Goal: Navigation & Orientation: Find specific page/section

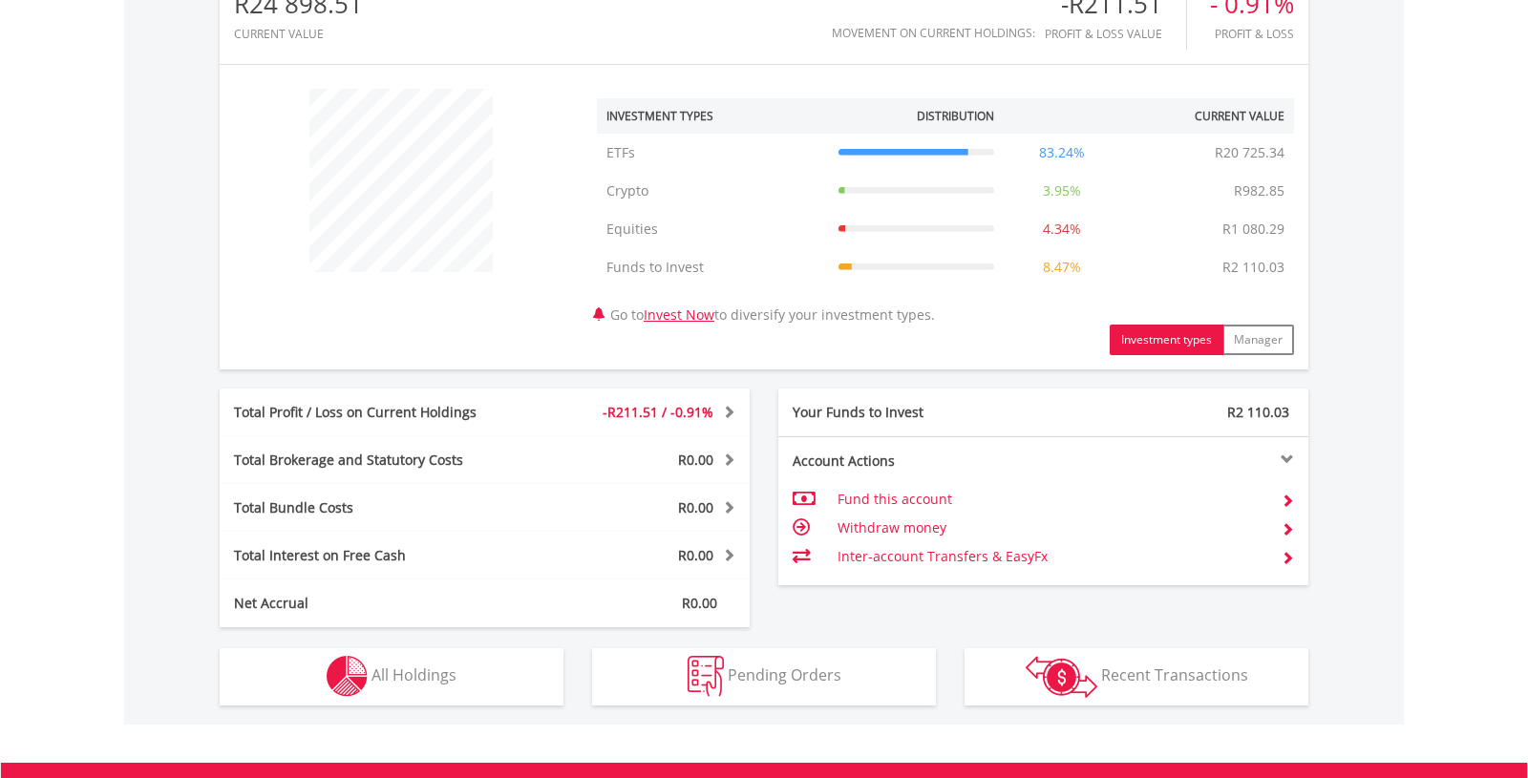
scroll to position [914, 0]
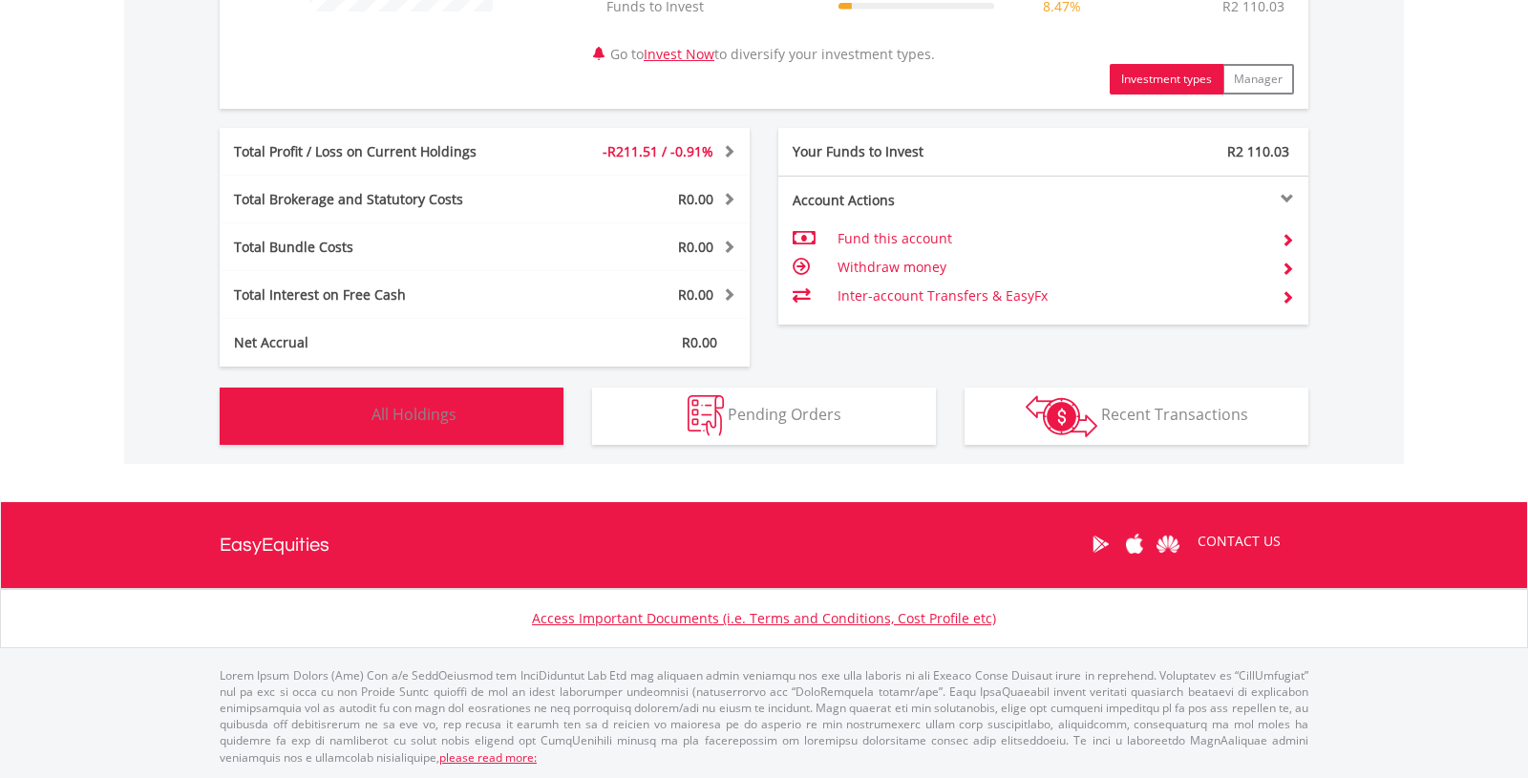
click at [354, 433] on img "button" at bounding box center [347, 415] width 41 height 41
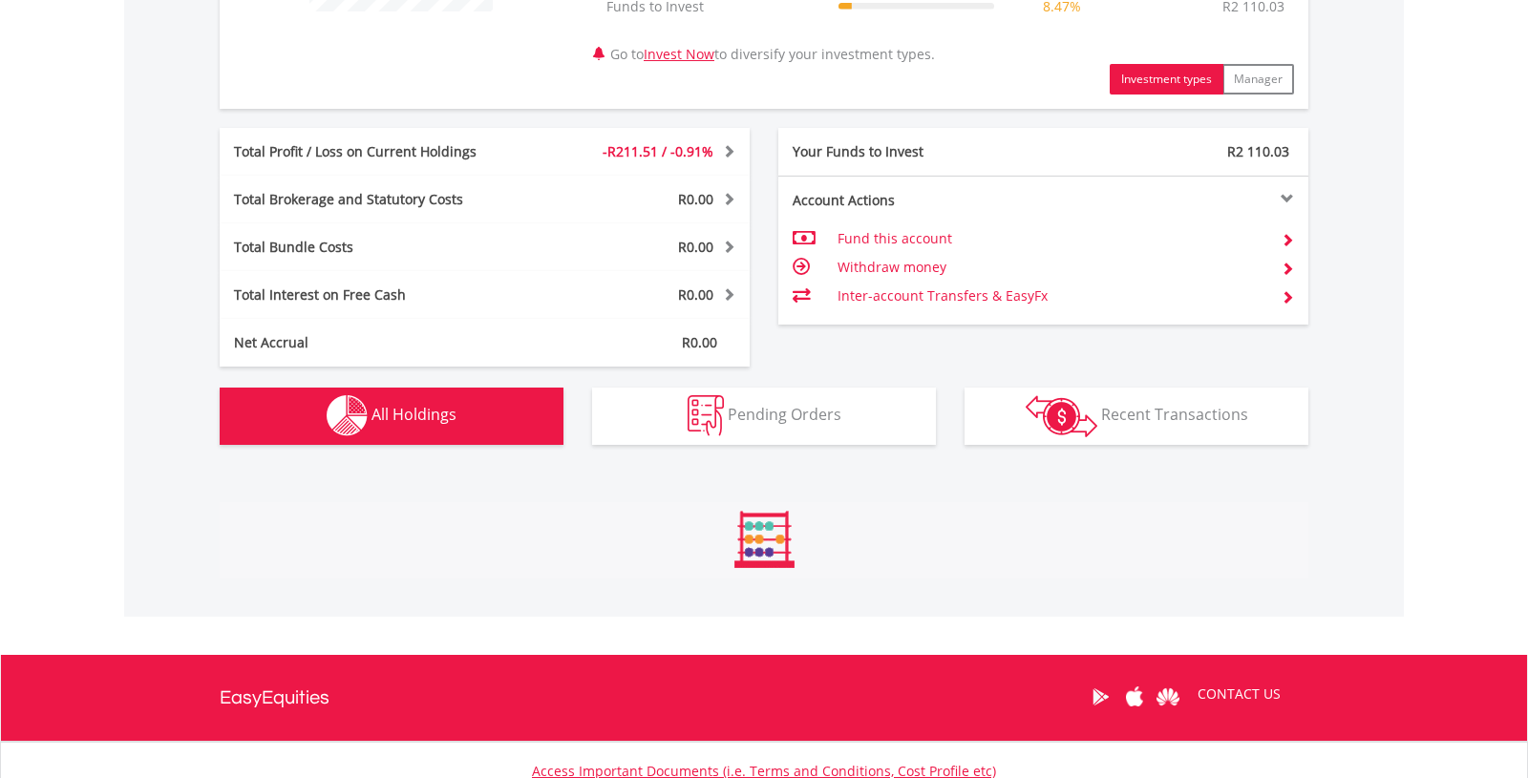
scroll to position [1415, 0]
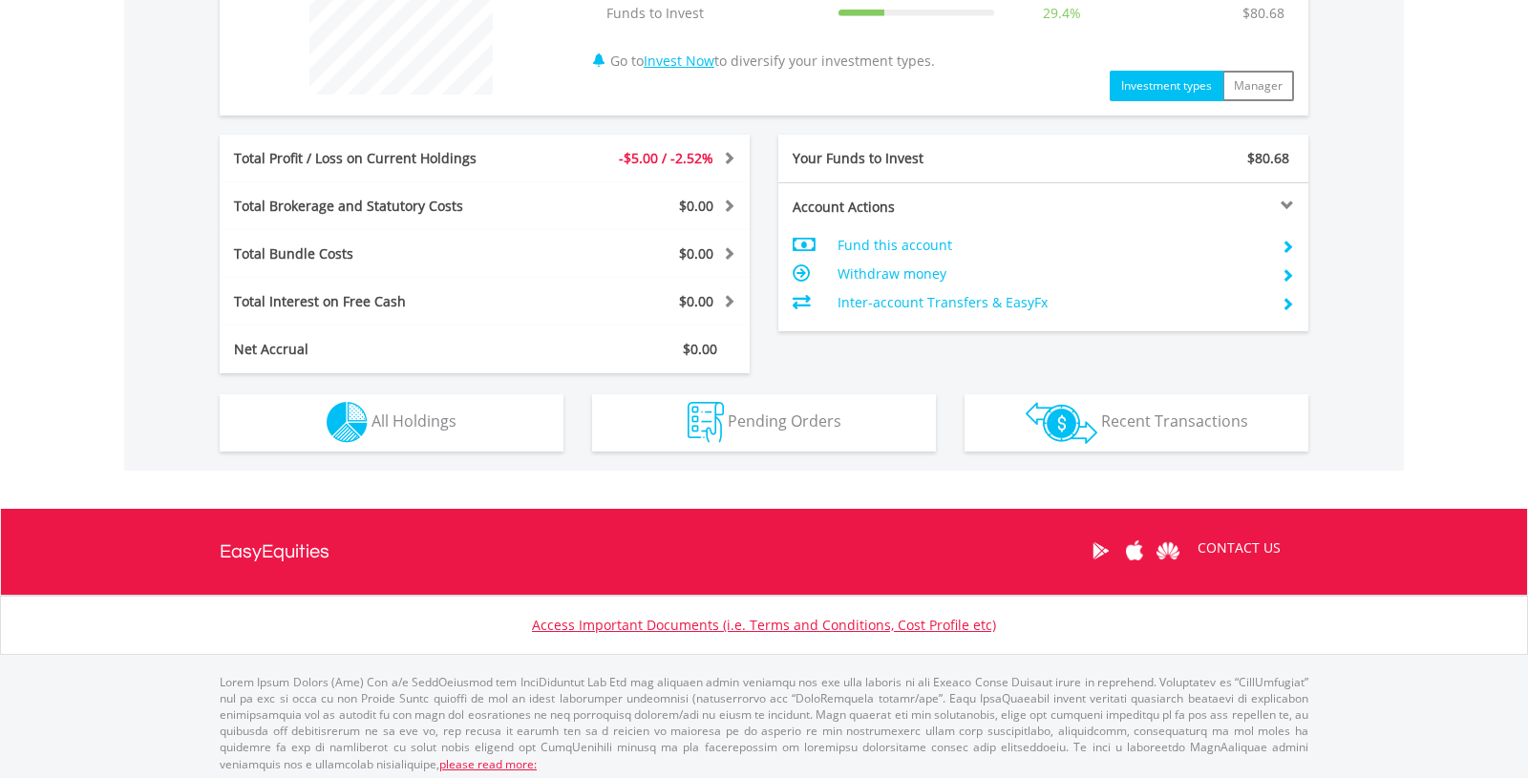
scroll to position [837, 0]
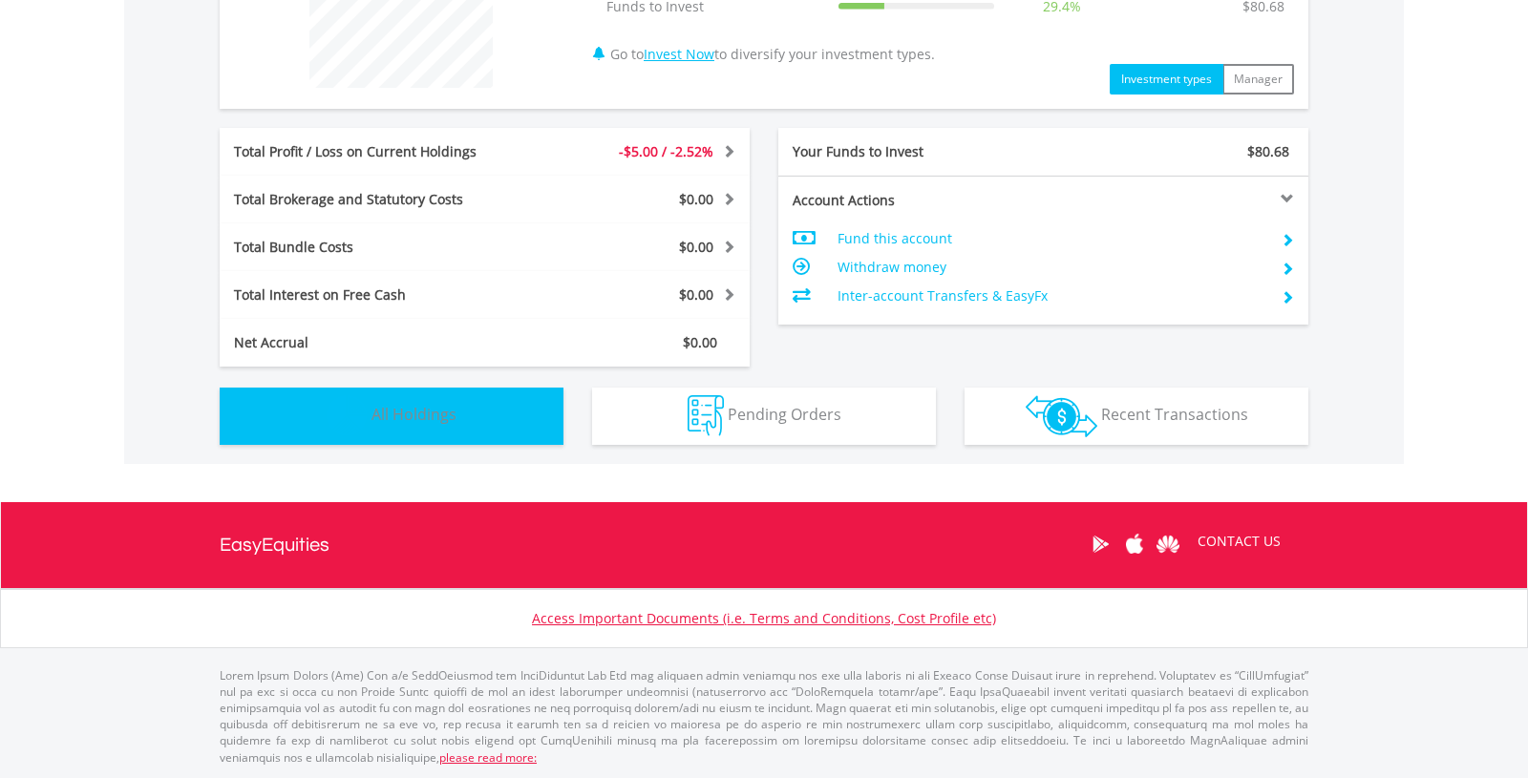
click at [370, 420] on button "Holdings All Holdings" at bounding box center [392, 416] width 344 height 57
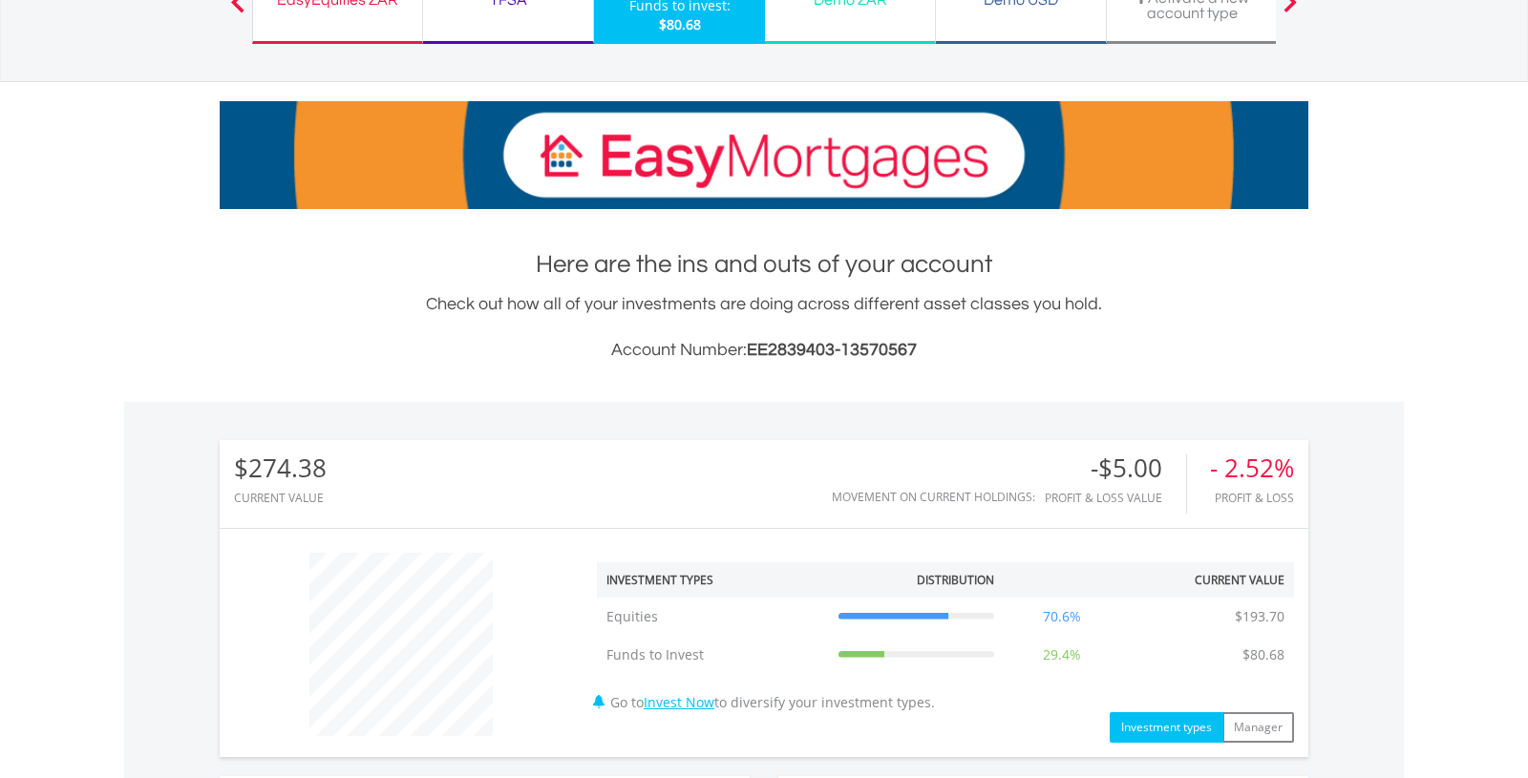
scroll to position [0, 0]
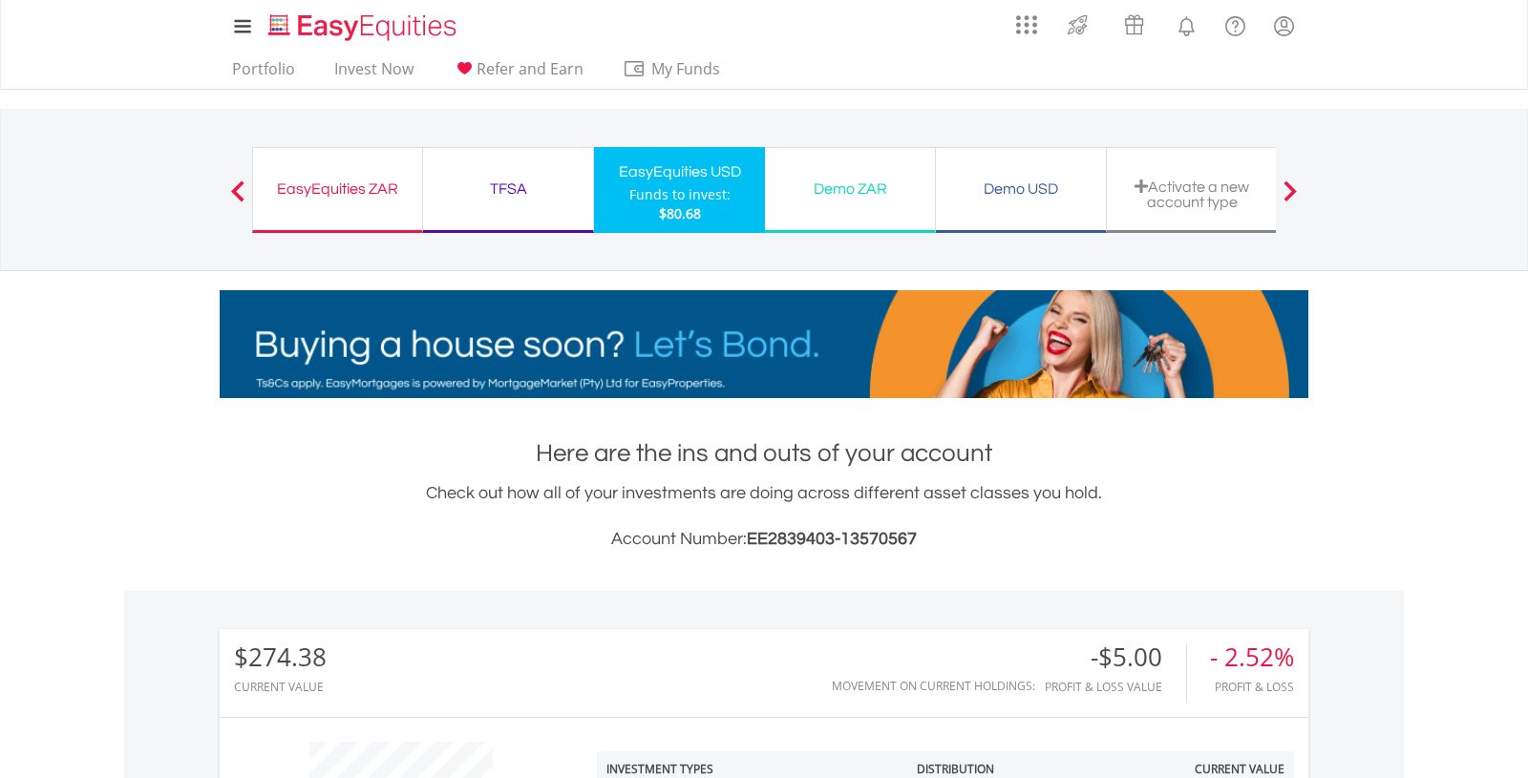
click at [517, 184] on div "TFSA" at bounding box center [507, 189] width 147 height 27
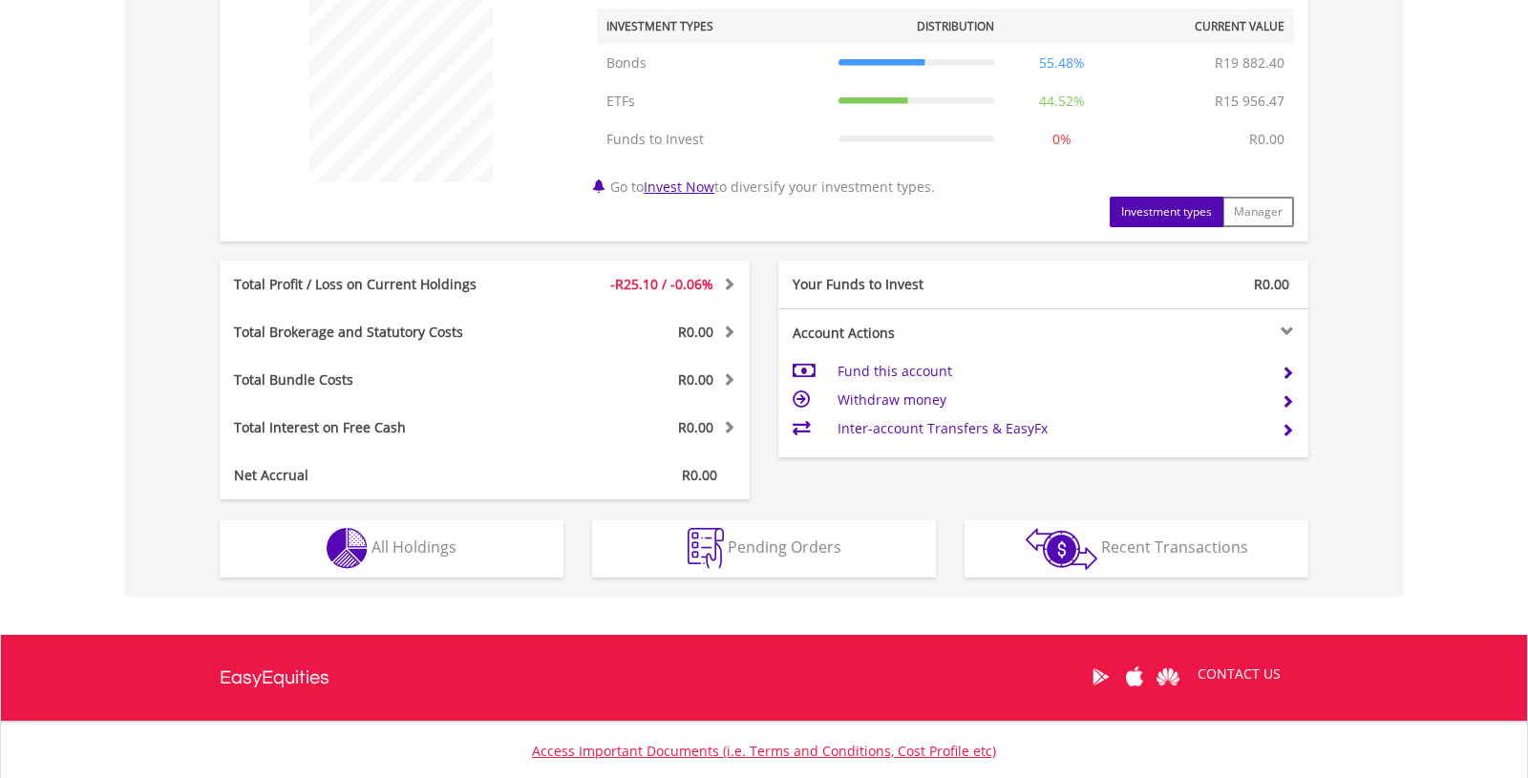
scroll to position [762, 0]
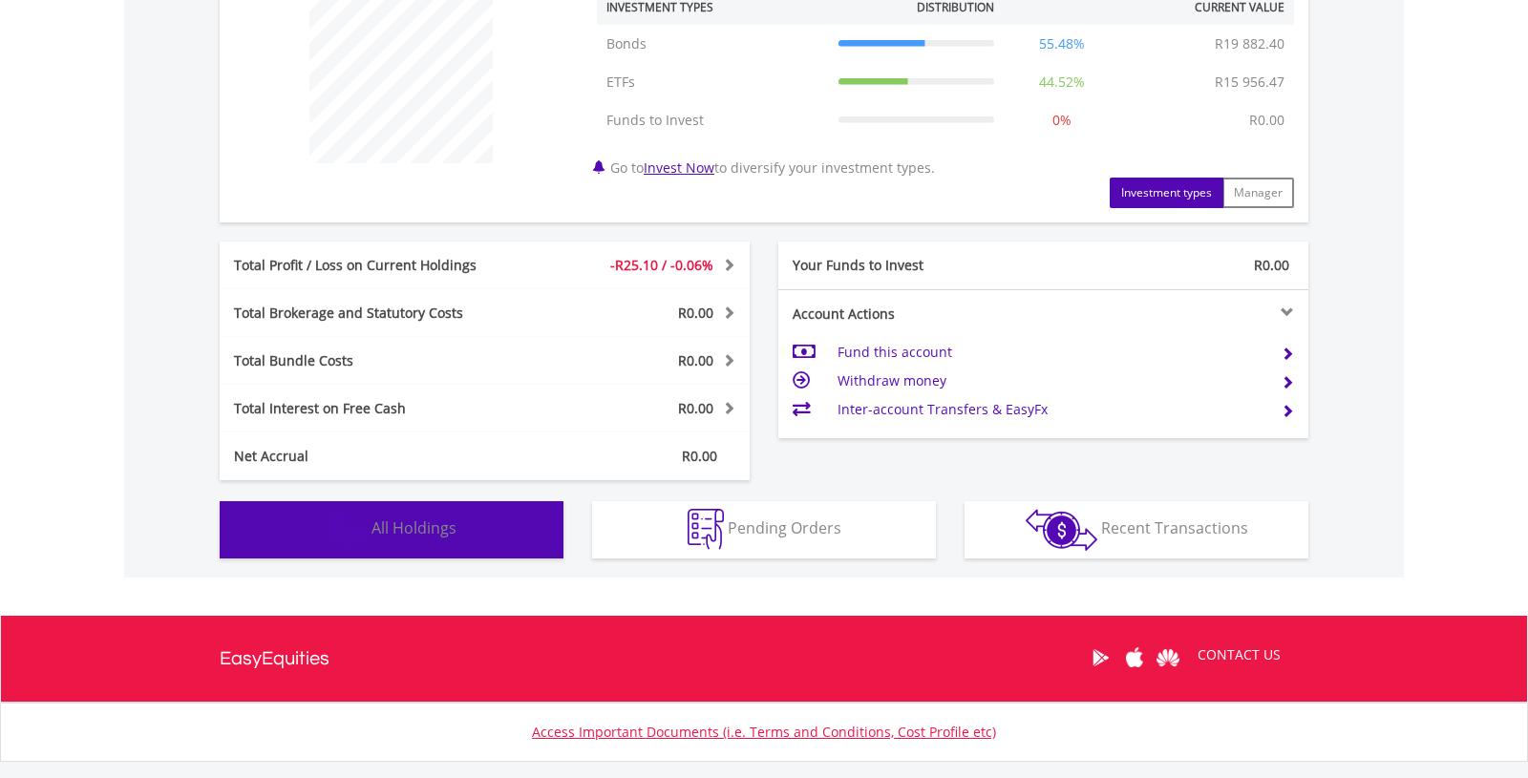
click at [343, 540] on img "button" at bounding box center [347, 529] width 41 height 41
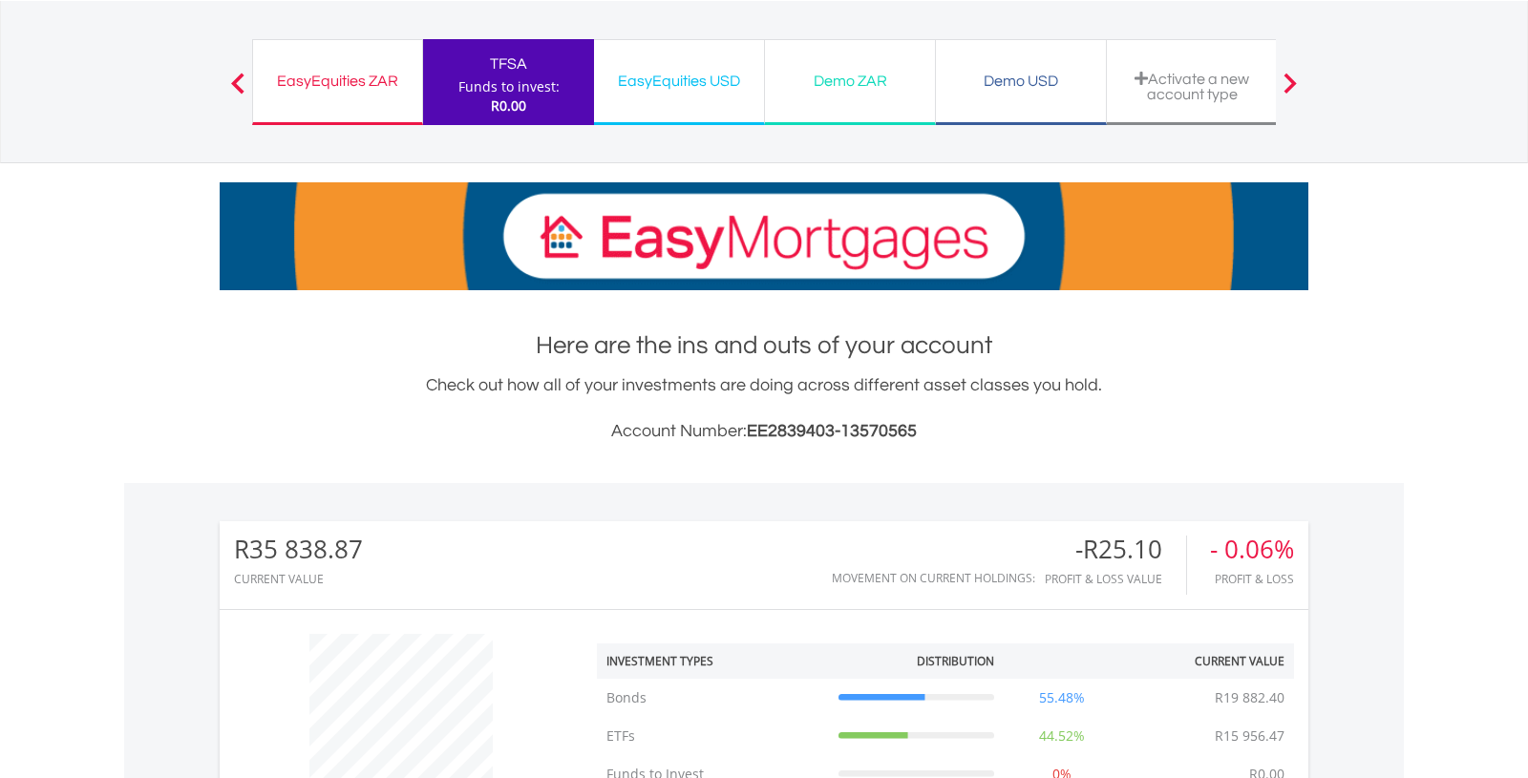
scroll to position [0, 0]
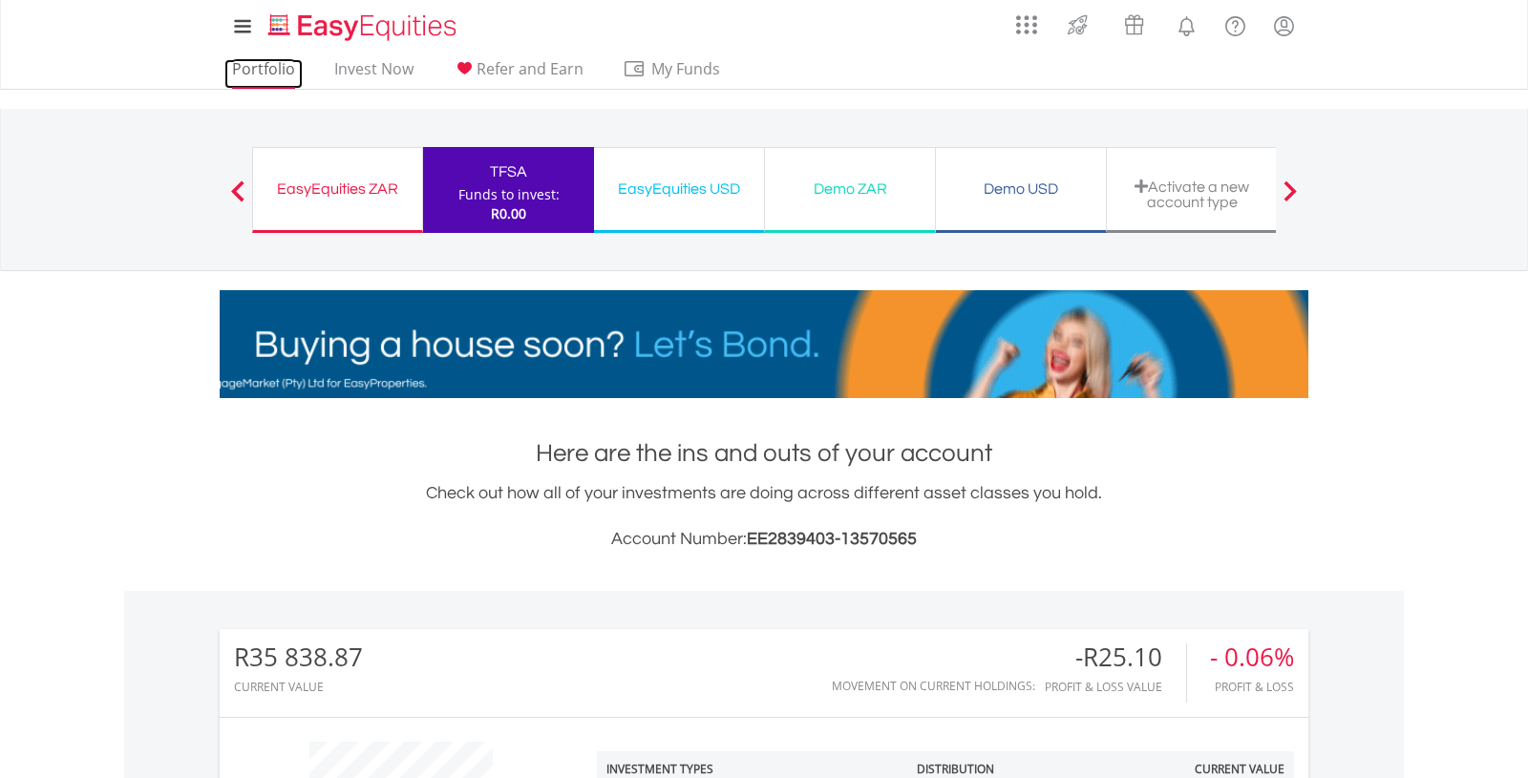
click at [267, 79] on link "Portfolio" at bounding box center [263, 74] width 78 height 30
